Goal: Obtain resource: Obtain resource

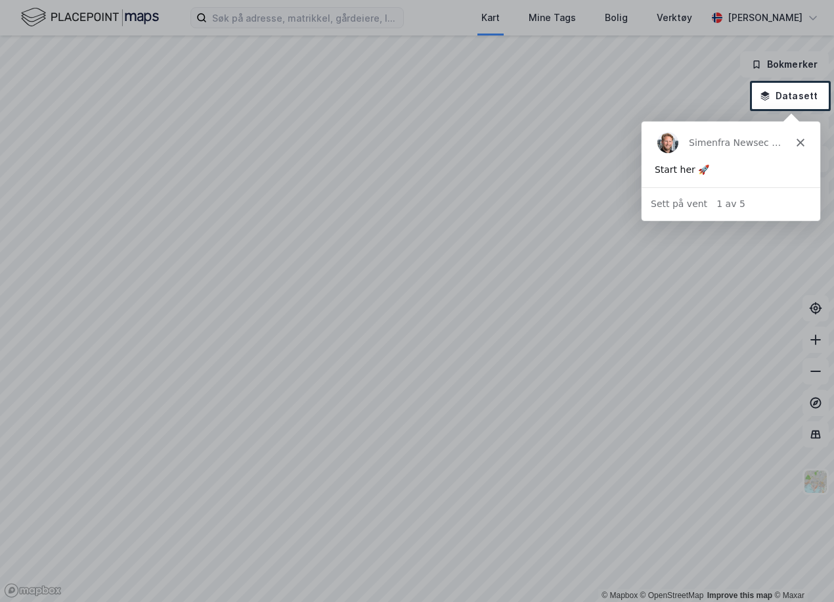
click at [799, 142] on polygon "Lukk" at bounding box center [800, 142] width 8 height 8
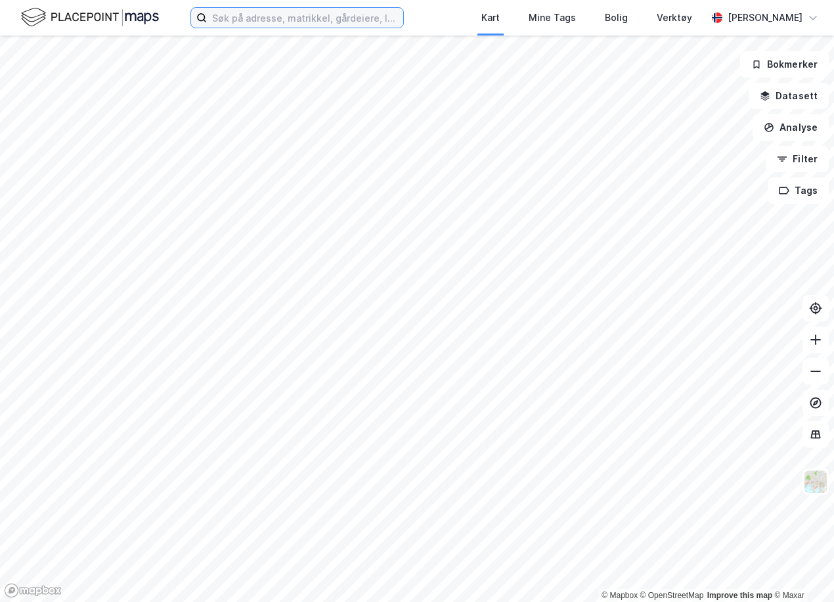
click at [267, 24] on input at bounding box center [305, 18] width 196 height 20
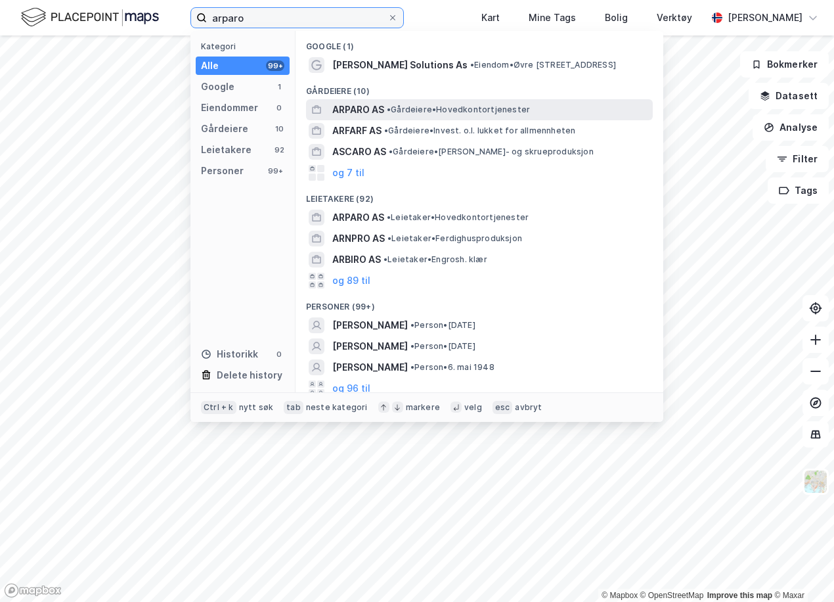
type input "arparo"
click at [407, 111] on span "• Gårdeiere • Hovedkontortjenester" at bounding box center [458, 109] width 143 height 11
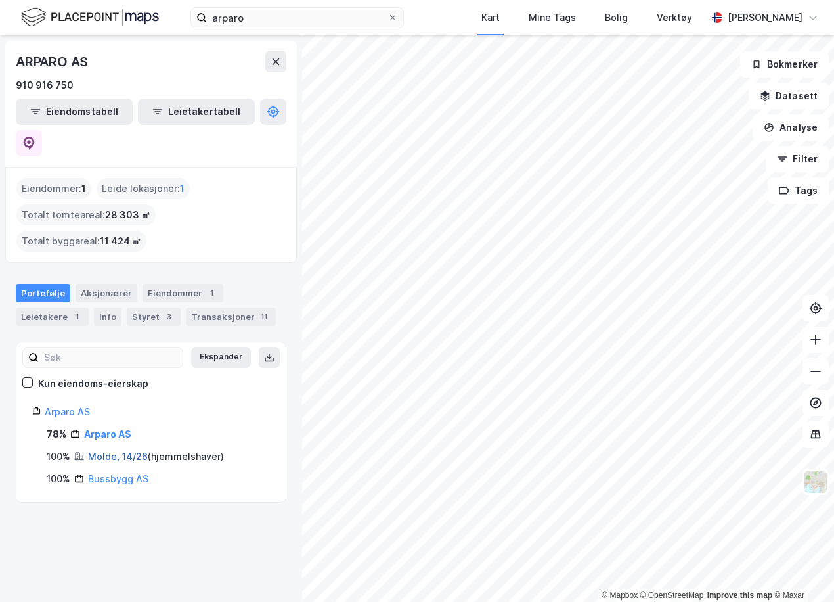
click at [104, 451] on link "Molde, 14/26" at bounding box center [118, 456] width 60 height 11
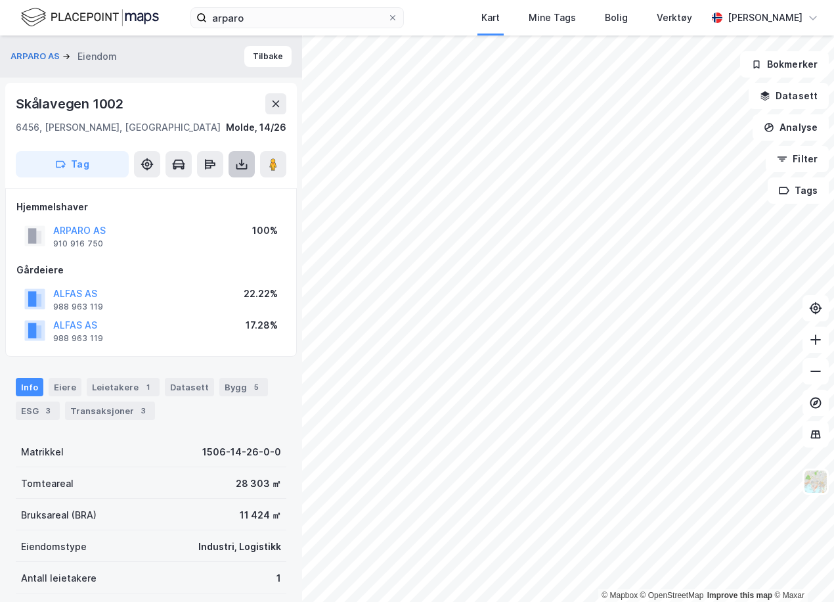
click at [249, 164] on button at bounding box center [242, 164] width 26 height 26
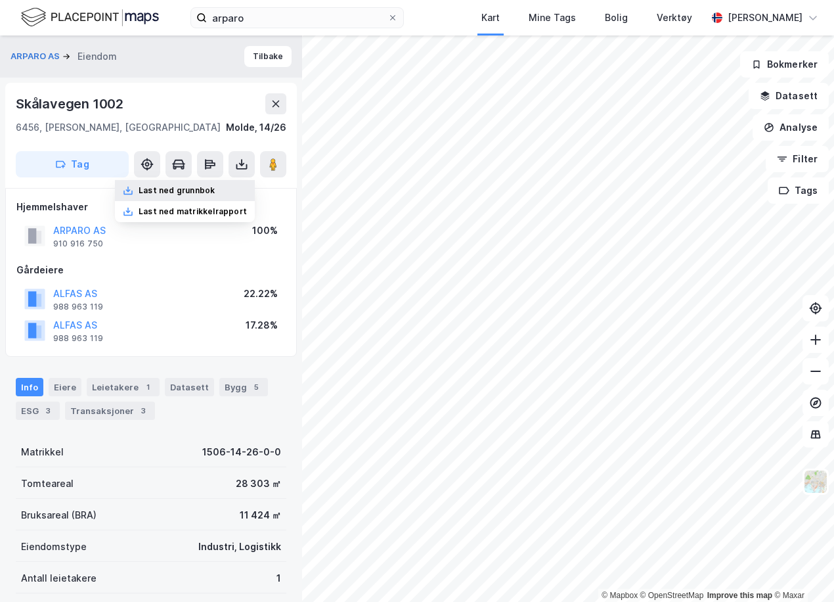
click at [235, 190] on div "Last ned grunnbok" at bounding box center [185, 190] width 140 height 21
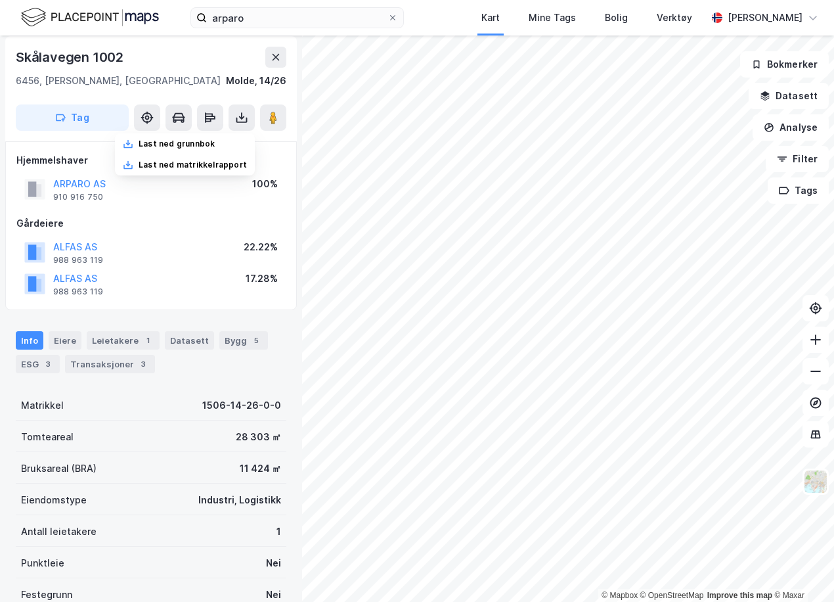
scroll to position [66, 0]
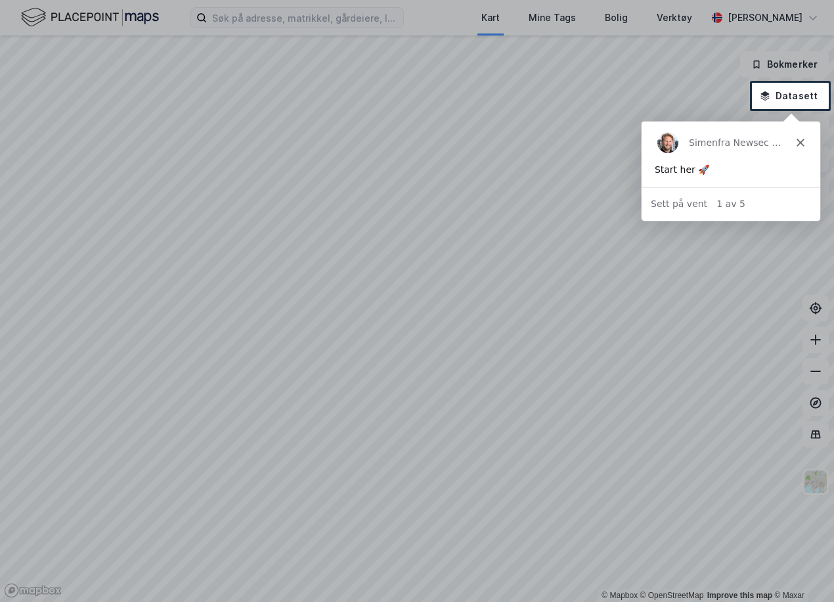
click at [240, 12] on div at bounding box center [417, 41] width 834 height 83
click at [799, 145] on icon "Lukk" at bounding box center [800, 142] width 8 height 8
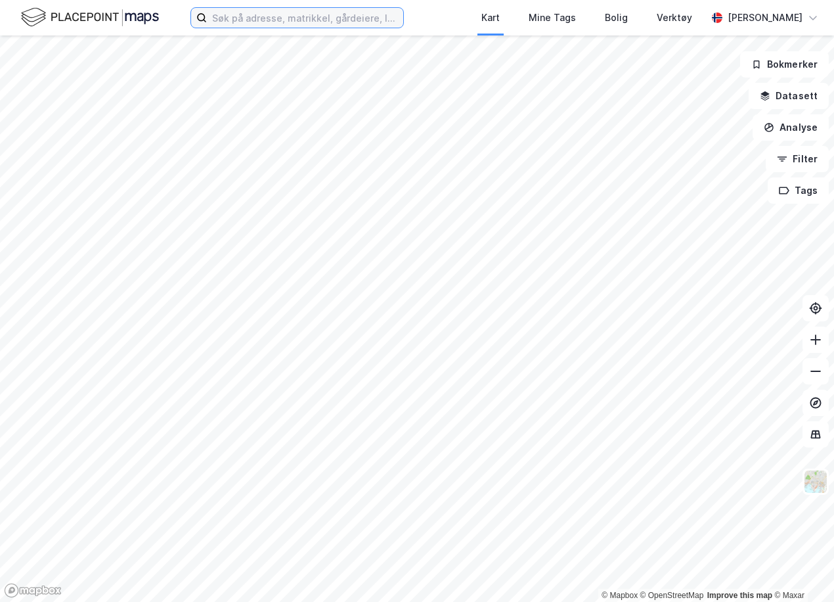
click at [260, 20] on input at bounding box center [305, 18] width 196 height 20
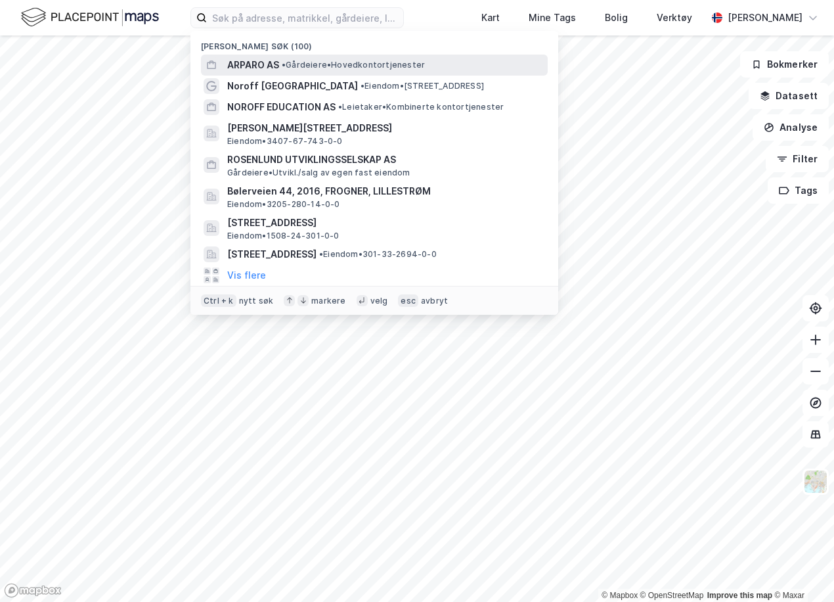
click at [248, 61] on span "ARPARO AS" at bounding box center [253, 65] width 52 height 16
